Goal: Navigation & Orientation: Find specific page/section

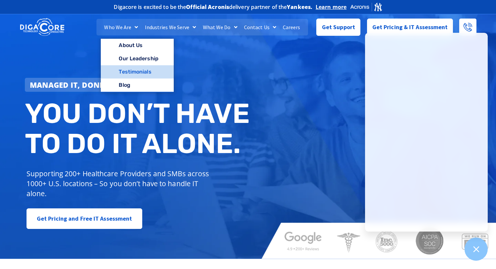
click at [133, 78] on link "Testimonials" at bounding box center [137, 71] width 73 height 13
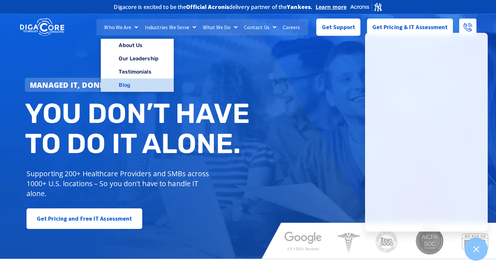
click at [126, 86] on link "Blog" at bounding box center [137, 85] width 73 height 13
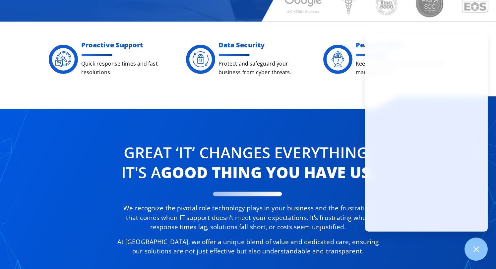
scroll to position [204, 0]
